Goal: Task Accomplishment & Management: Complete application form

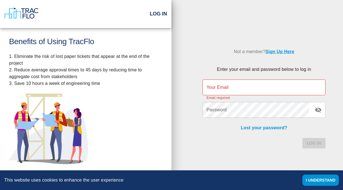
click at [215, 147] on div "Log In" at bounding box center [260, 140] width 130 height 17
click at [200, 4] on div "Not a member? Sign Up Here Enter your email and password below to log in Your E…" at bounding box center [256, 95] width 171 height 190
drag, startPoint x: 183, startPoint y: 149, endPoint x: 180, endPoint y: 147, distance: 3.5
click at [183, 149] on div "Not a member? Sign Up Here Enter your email and password below to log in Your E…" at bounding box center [256, 92] width 171 height 129
click at [179, 147] on div "Not a member? Sign Up Here Enter your email and password below to log in Your E…" at bounding box center [256, 92] width 171 height 129
